Goal: Task Accomplishment & Management: Complete application form

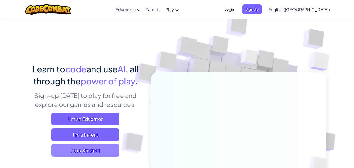
click at [72, 155] on span "I'm a Student" at bounding box center [85, 150] width 68 height 13
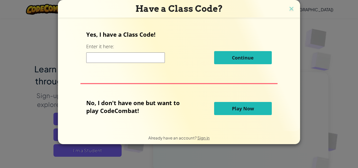
click at [139, 60] on input at bounding box center [125, 57] width 79 height 10
type input "Parkspeedlast"
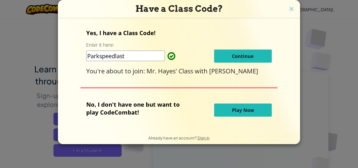
click at [228, 53] on button "Continue" at bounding box center [243, 55] width 58 height 13
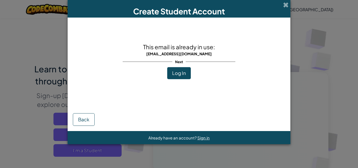
click at [255, 117] on div "Back" at bounding box center [179, 112] width 212 height 27
click at [176, 72] on span "Log In" at bounding box center [179, 73] width 14 height 6
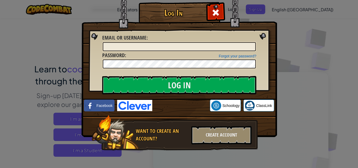
click at [174, 112] on img at bounding box center [178, 61] width 195 height 152
click at [173, 112] on img at bounding box center [178, 61] width 195 height 152
